Goal: Find specific fact: Find specific fact

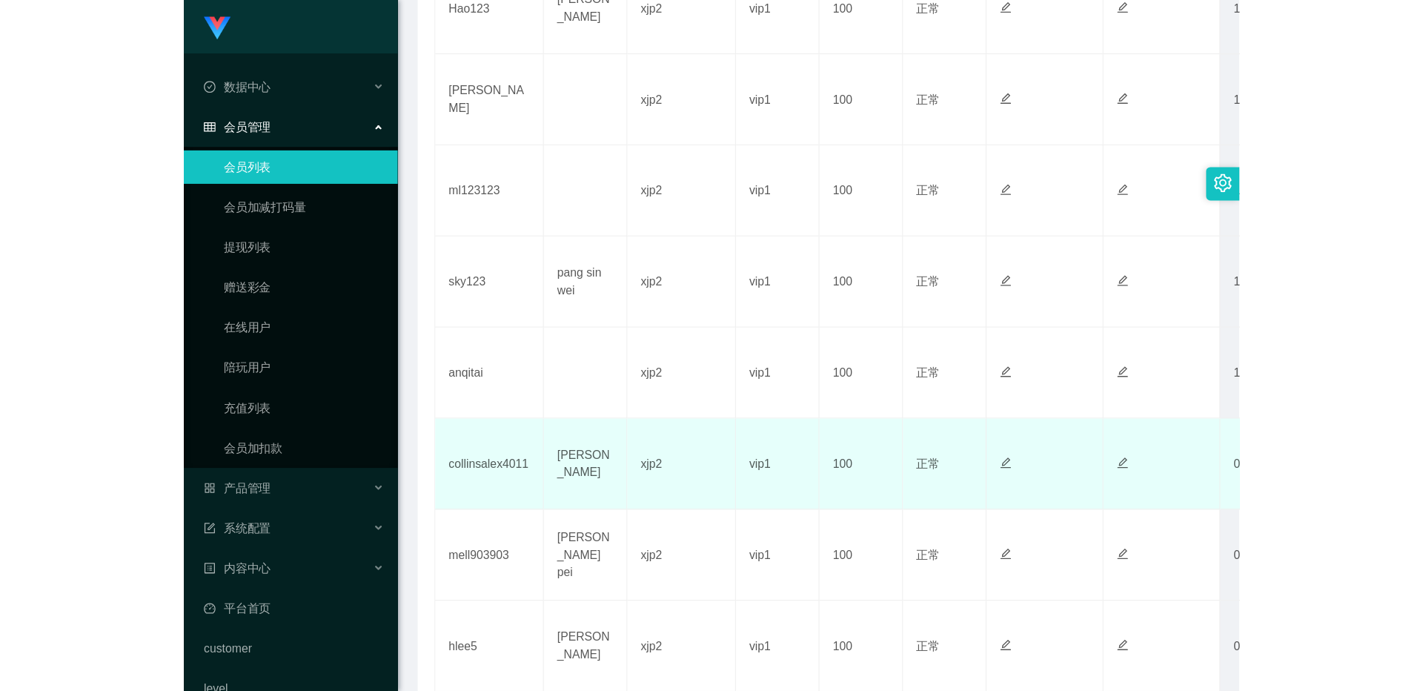
scroll to position [593, 0]
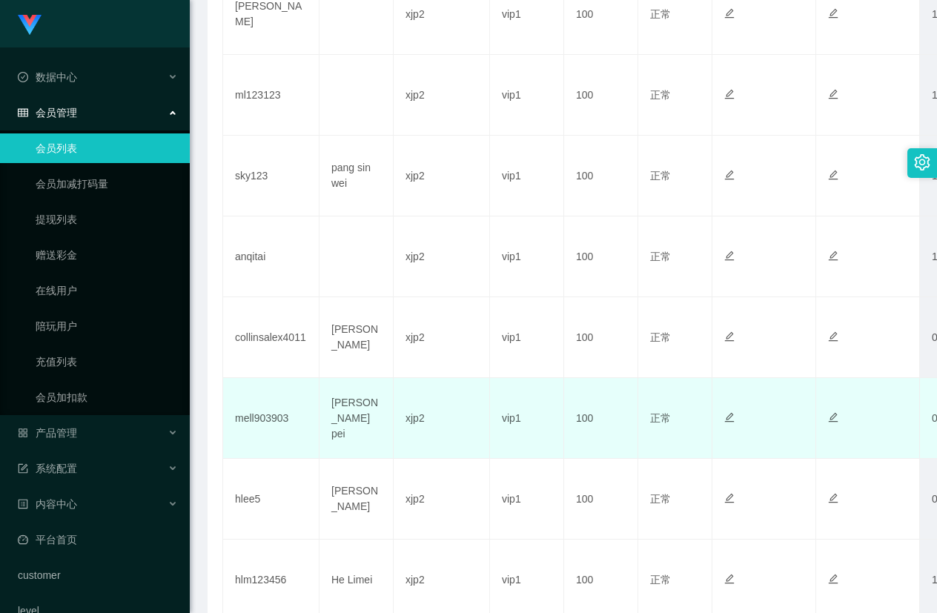
click at [267, 419] on td "mell903903" at bounding box center [271, 418] width 96 height 81
copy td "mell903903"
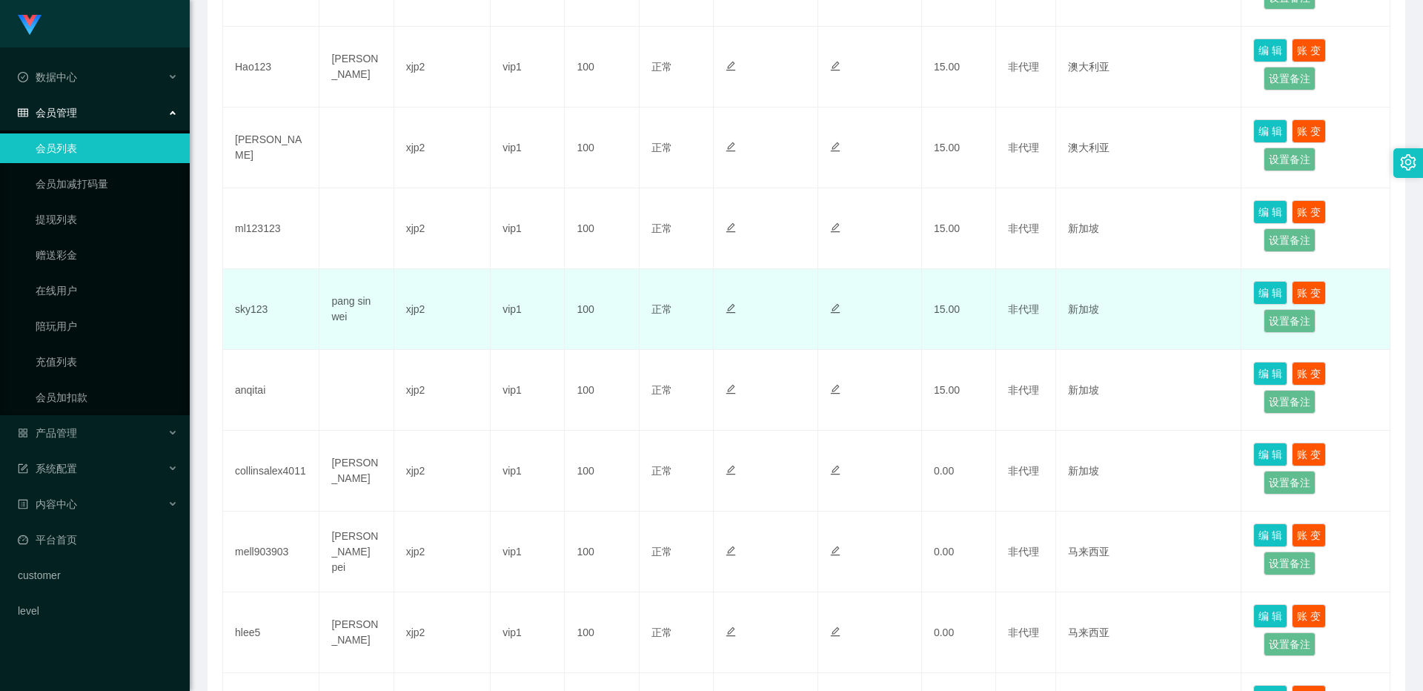
scroll to position [519, 0]
